Goal: Task Accomplishment & Management: Manage account settings

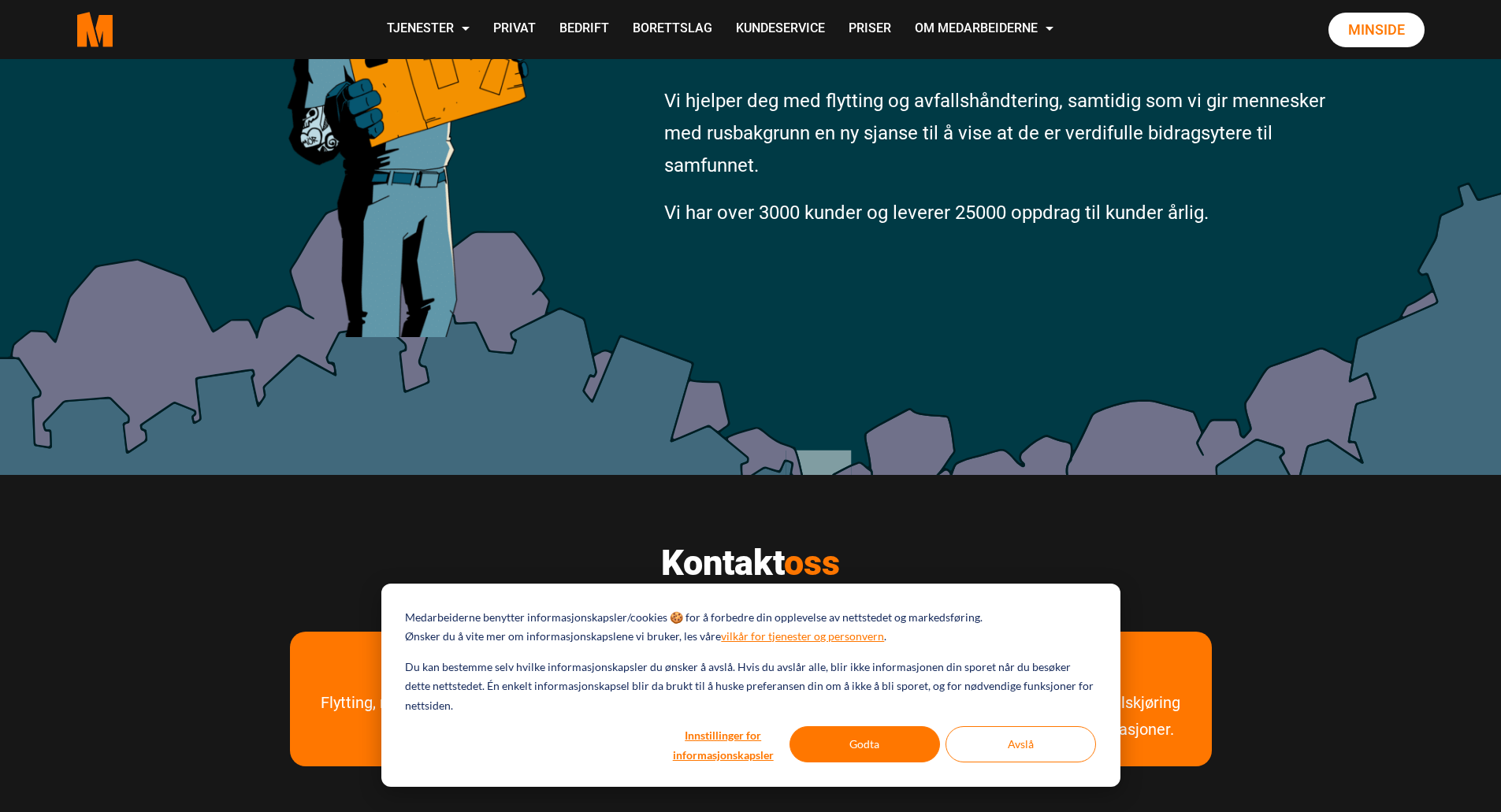
scroll to position [368, 0]
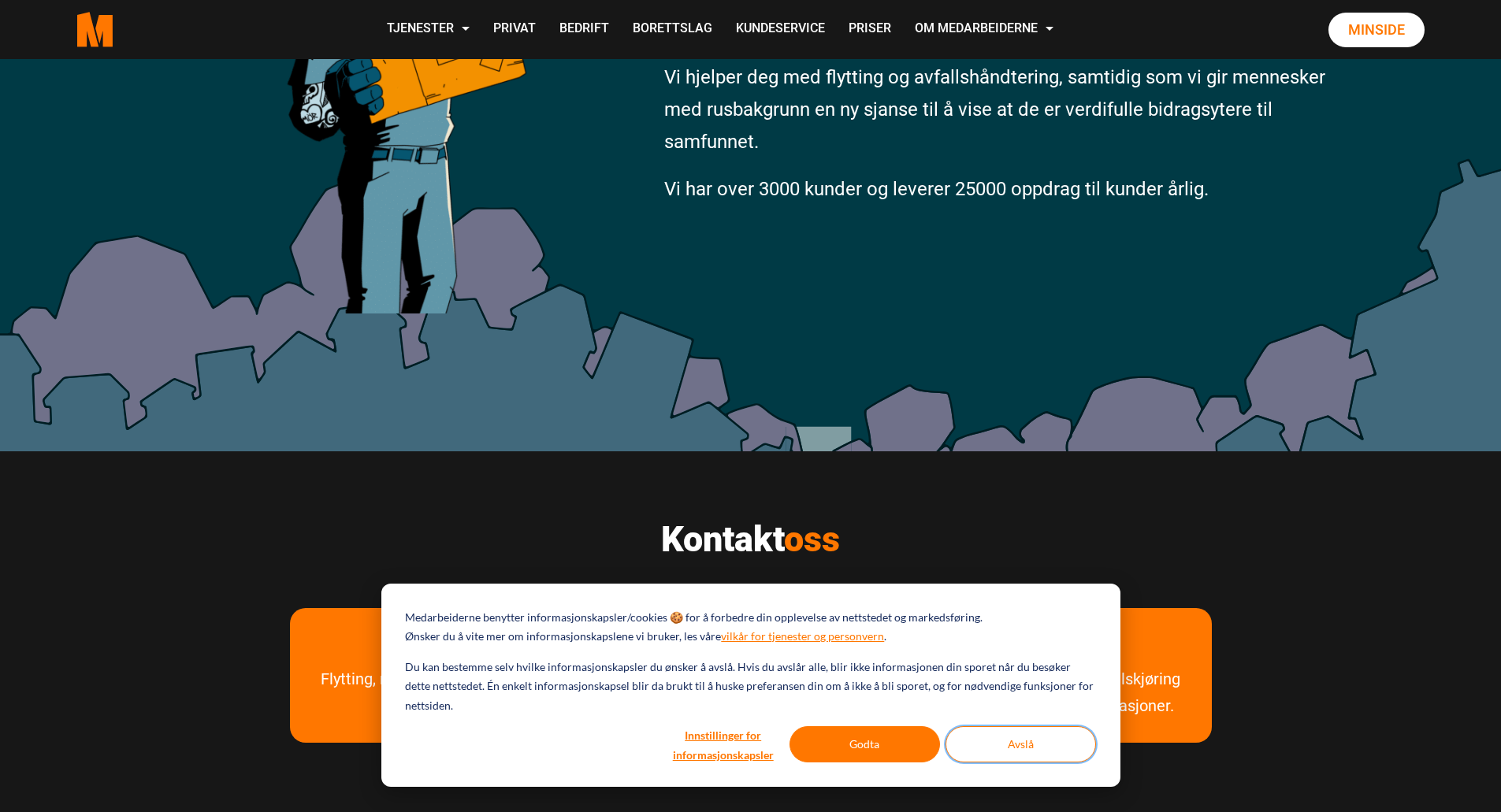
click at [980, 750] on button "Avslå" at bounding box center [1020, 743] width 151 height 36
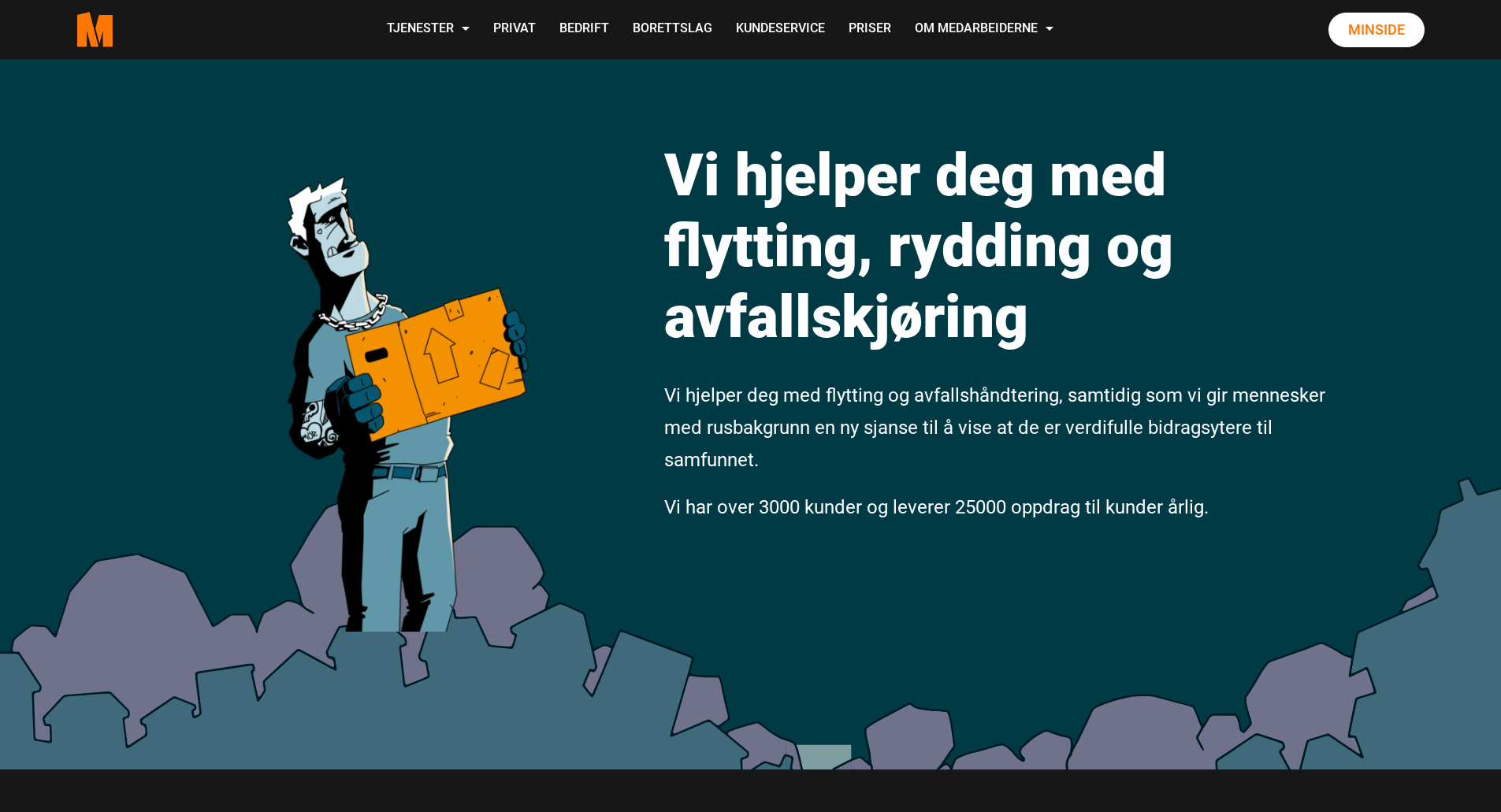
scroll to position [0, 0]
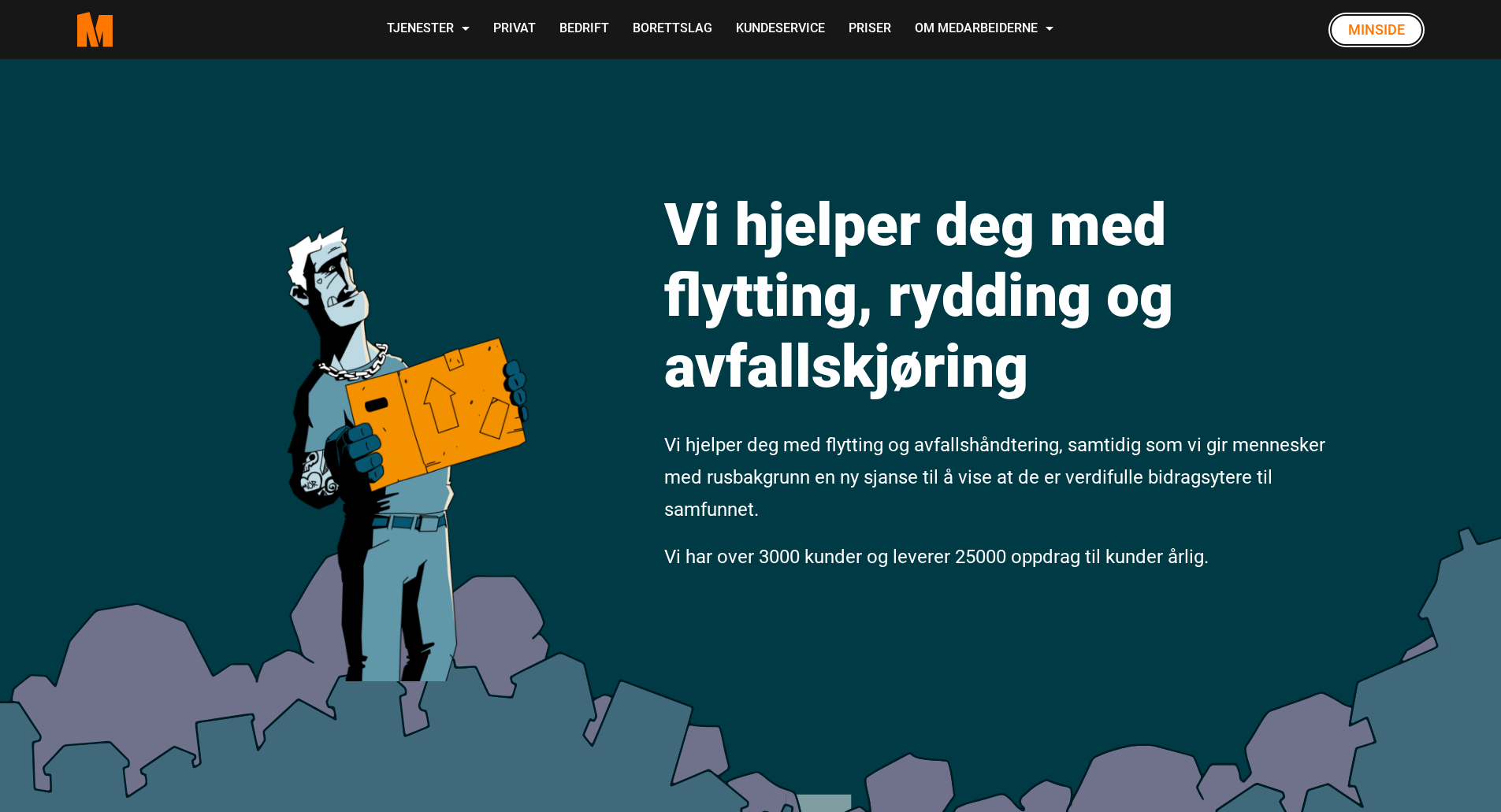
click at [1400, 33] on link "Minside" at bounding box center [1376, 29] width 96 height 34
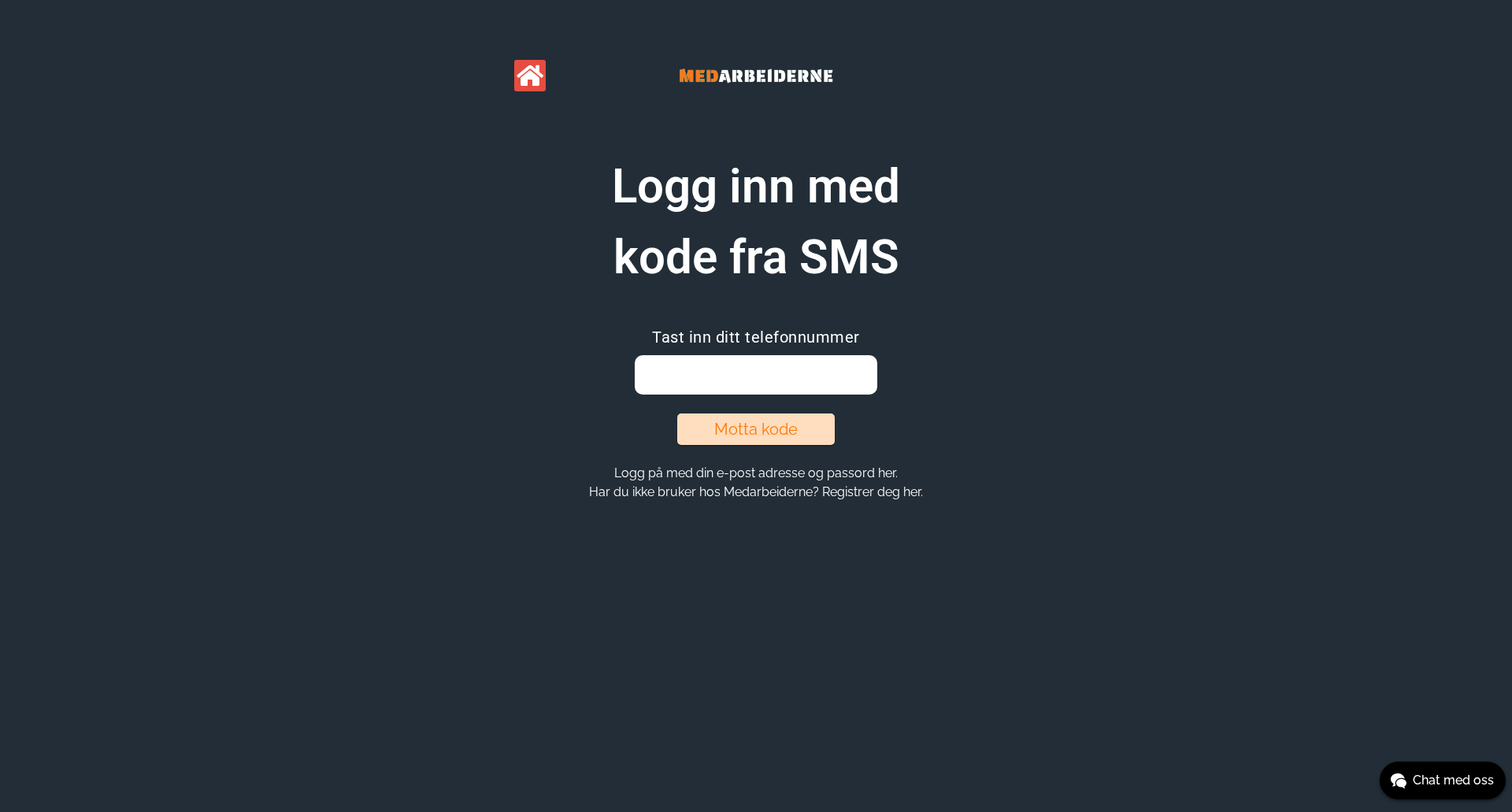
click at [829, 375] on input "email" at bounding box center [756, 375] width 242 height 39
type input "92026155"
click at [792, 437] on button "Motta kode" at bounding box center [756, 430] width 158 height 32
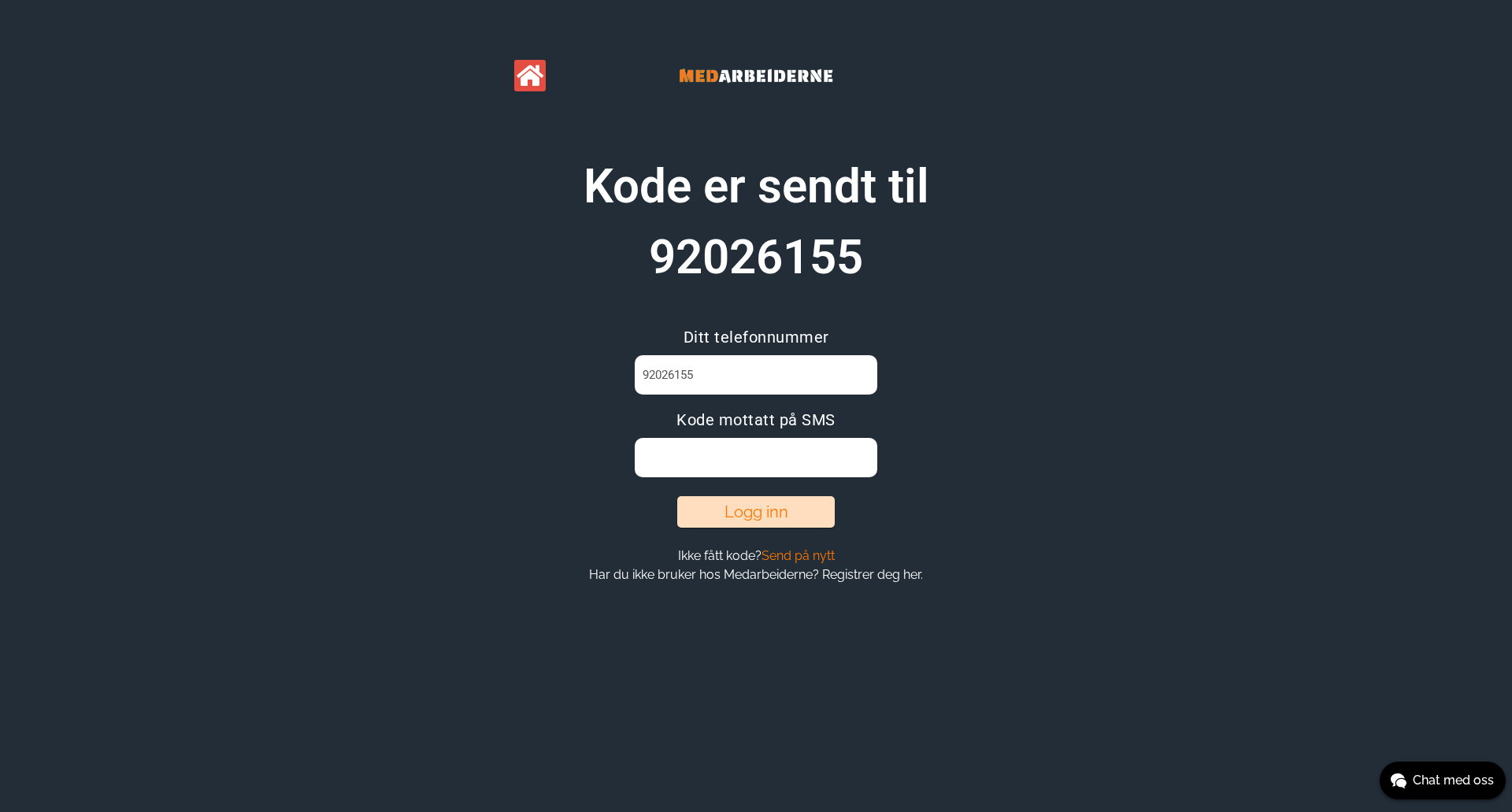
click at [765, 457] on input at bounding box center [756, 457] width 242 height 39
type input "S4Z3PEZI"
click at [741, 505] on button "Logg inn" at bounding box center [756, 512] width 158 height 32
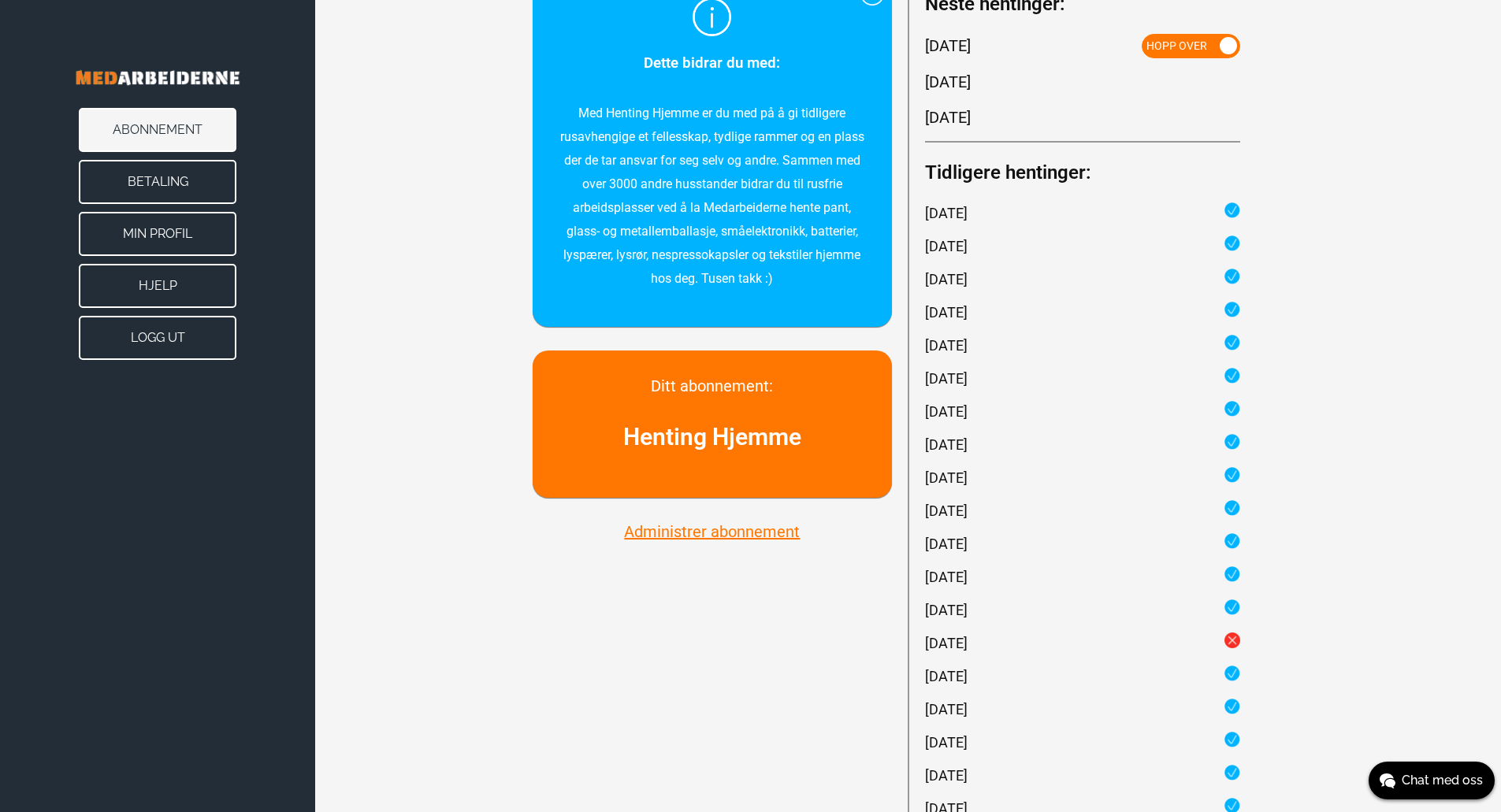
scroll to position [183, 0]
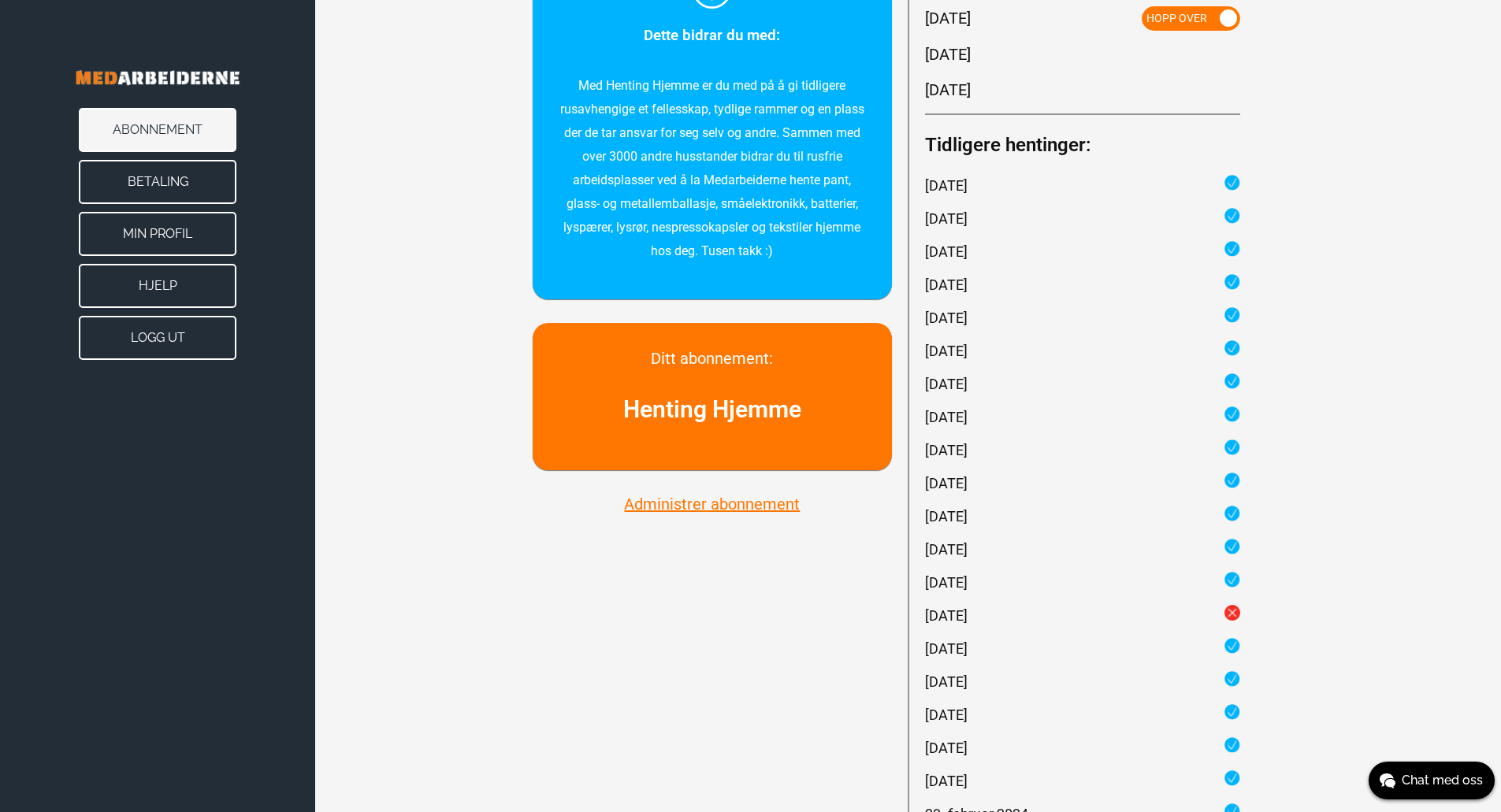
click at [686, 505] on button "Administrer abonnement" at bounding box center [712, 504] width 185 height 21
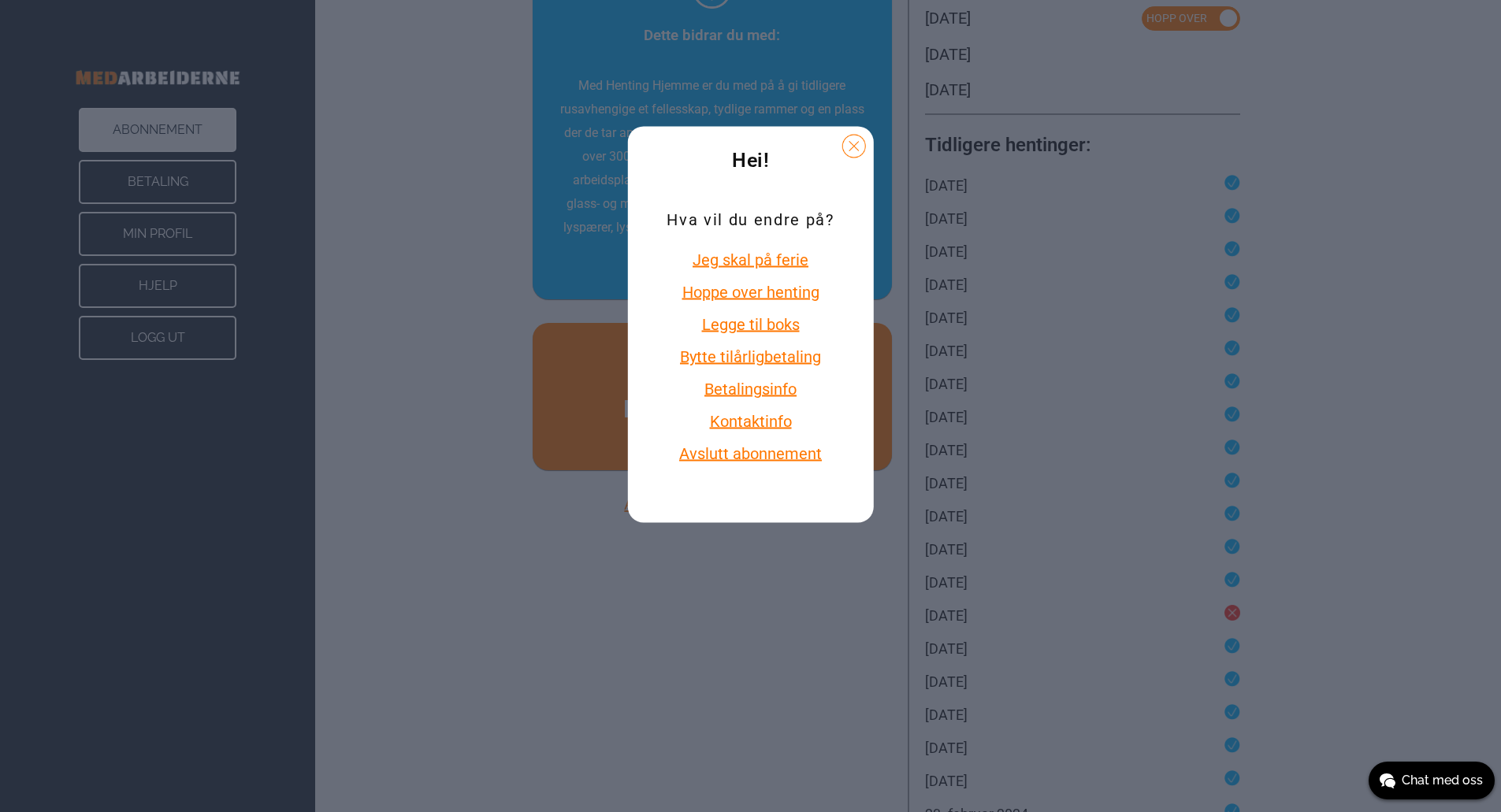
click at [739, 451] on button "Avslutt abonnement" at bounding box center [750, 453] width 167 height 21
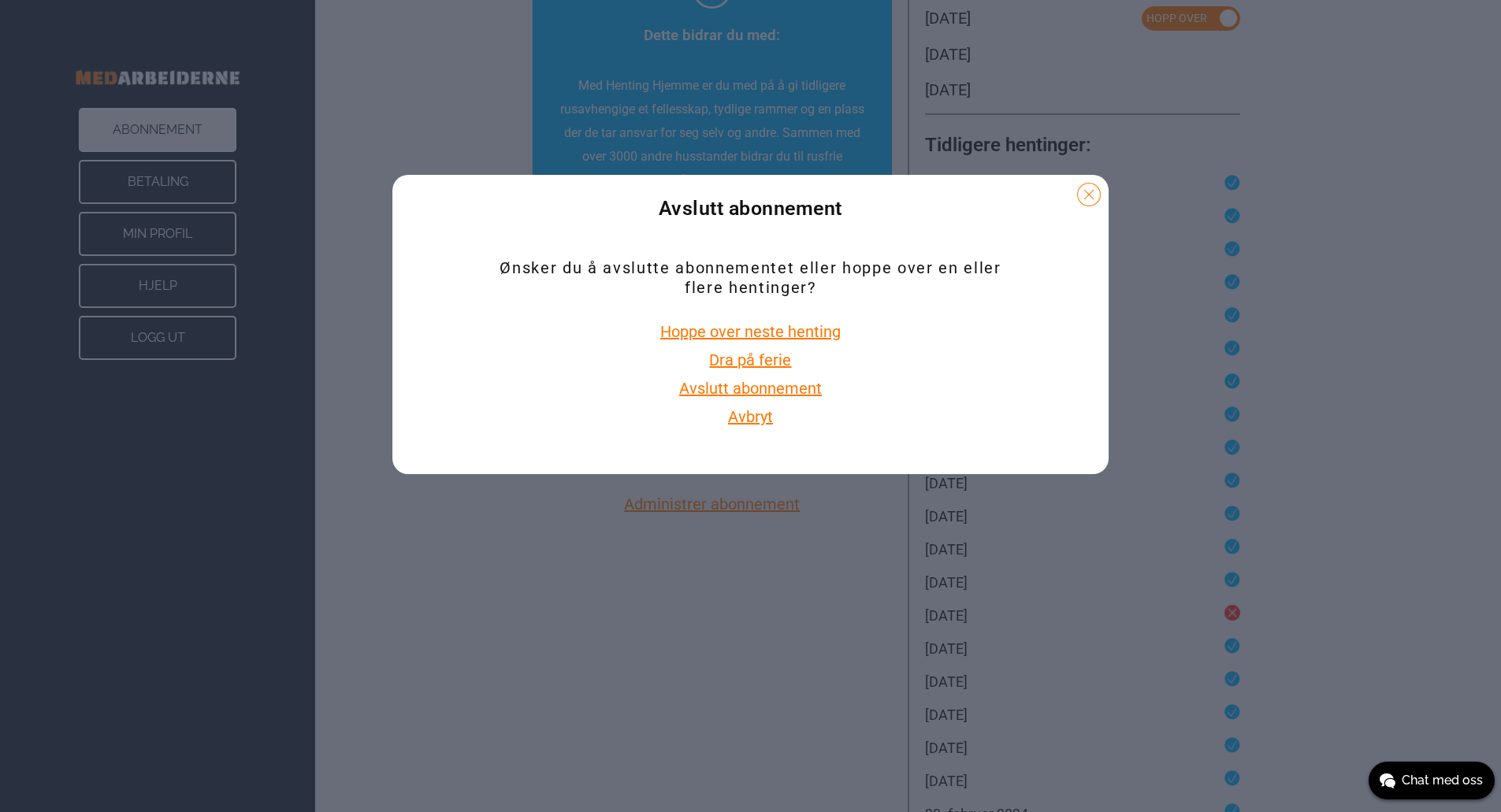
click at [761, 390] on button "Avslutt abonnement" at bounding box center [750, 388] width 152 height 21
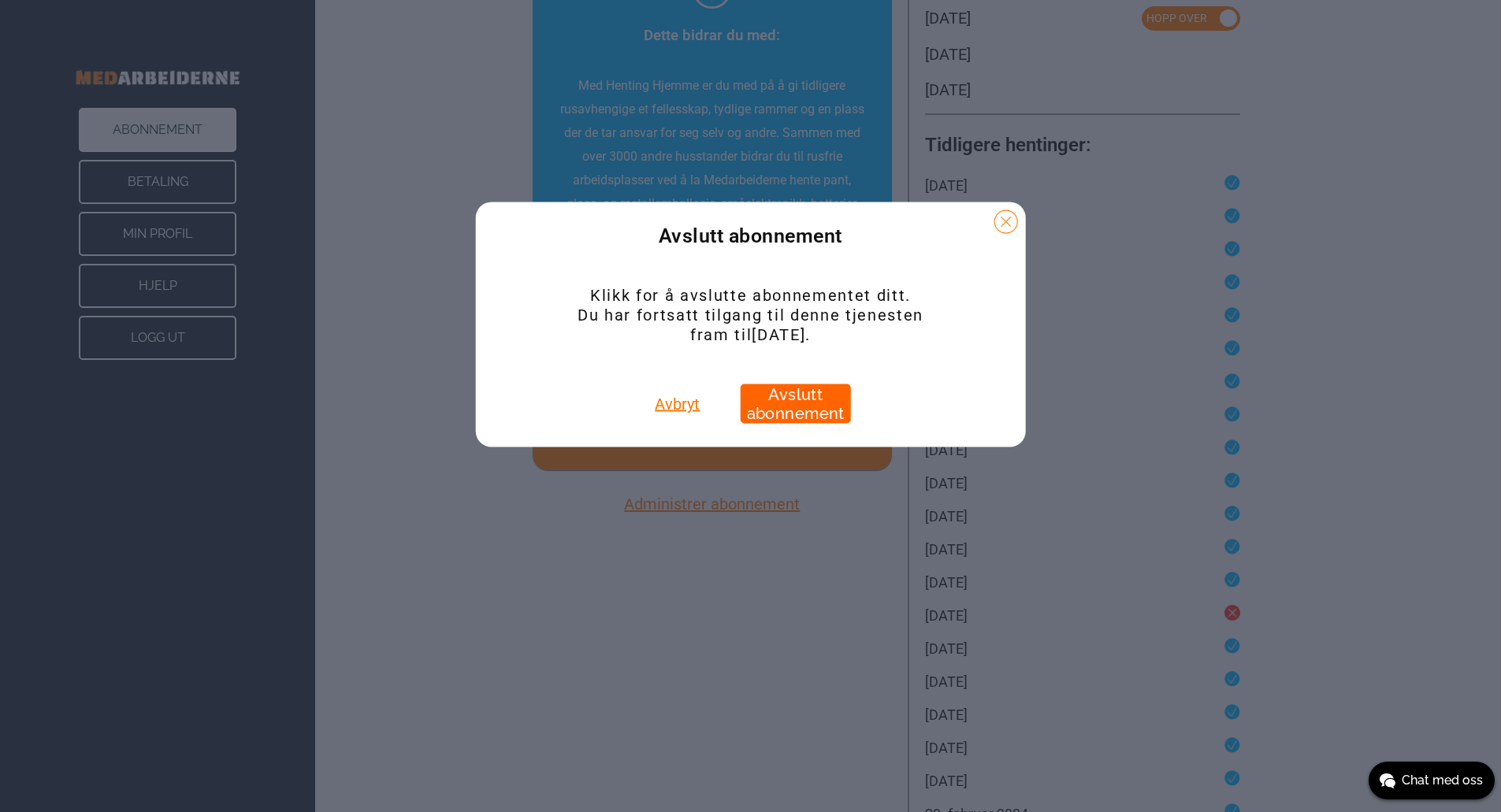
click at [776, 407] on button "Avslutt abonnement" at bounding box center [796, 403] width 110 height 39
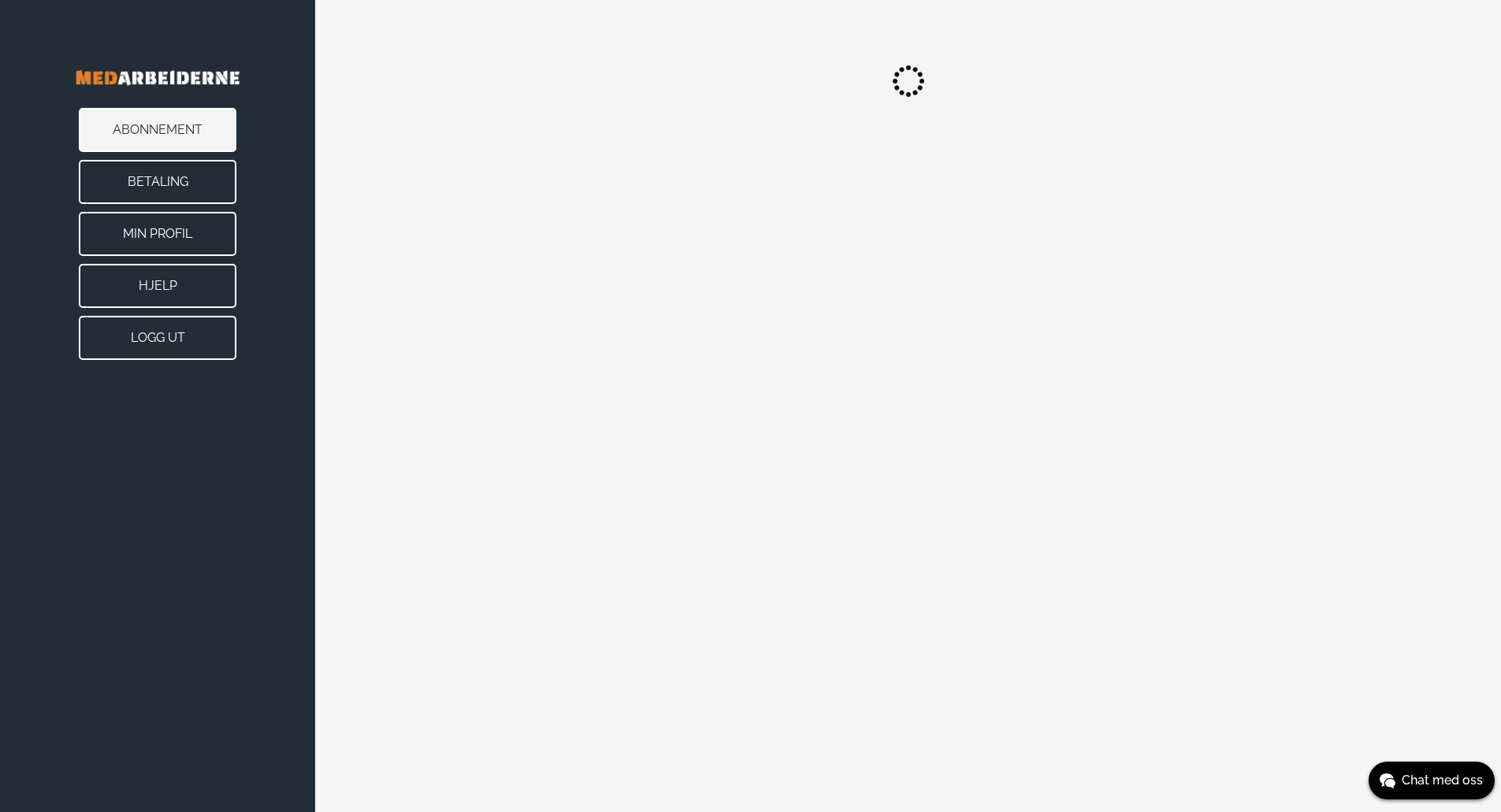
scroll to position [0, 0]
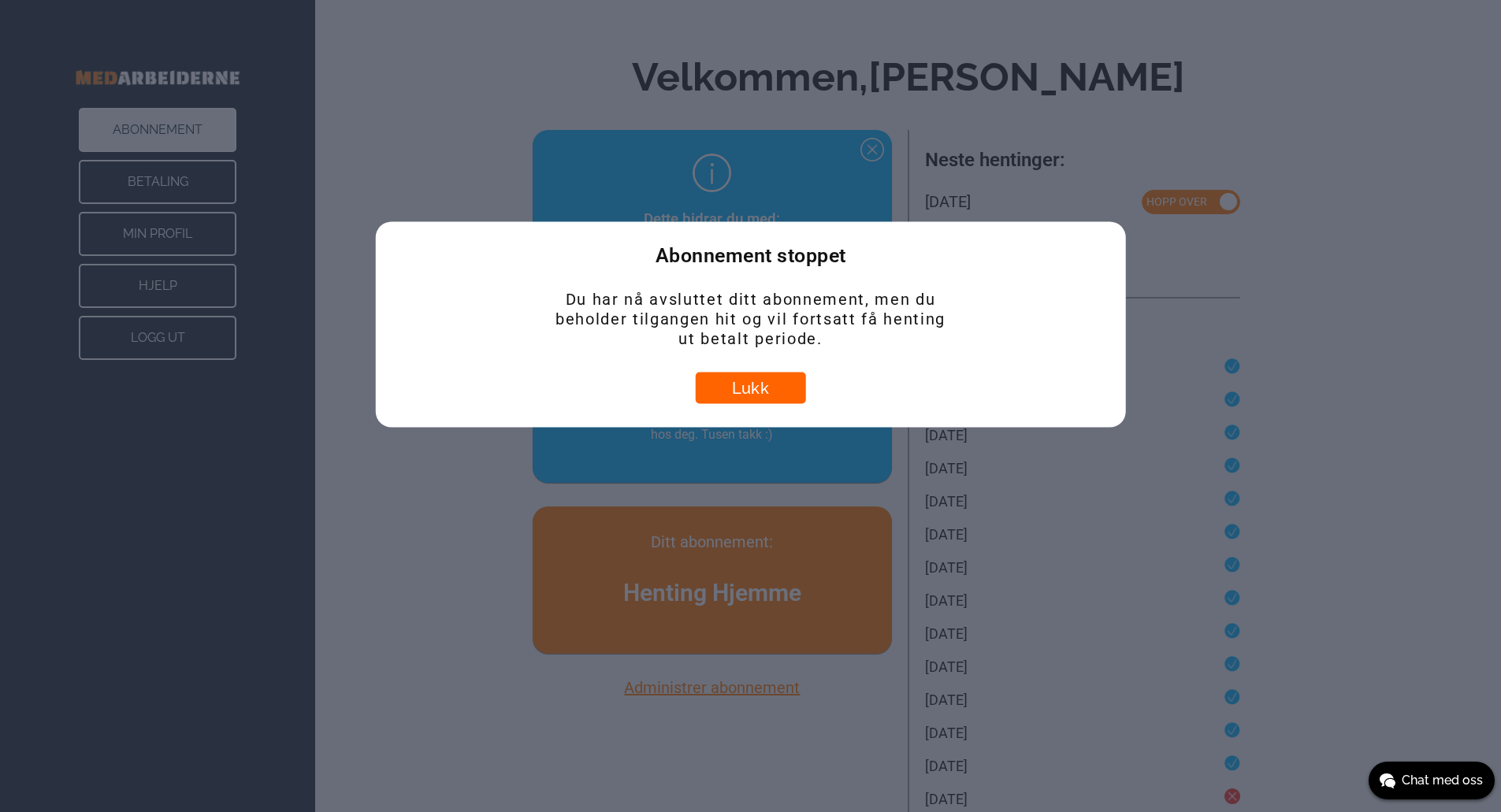
click at [752, 396] on button "Lukk" at bounding box center [751, 388] width 110 height 32
